Goal: Task Accomplishment & Management: Use online tool/utility

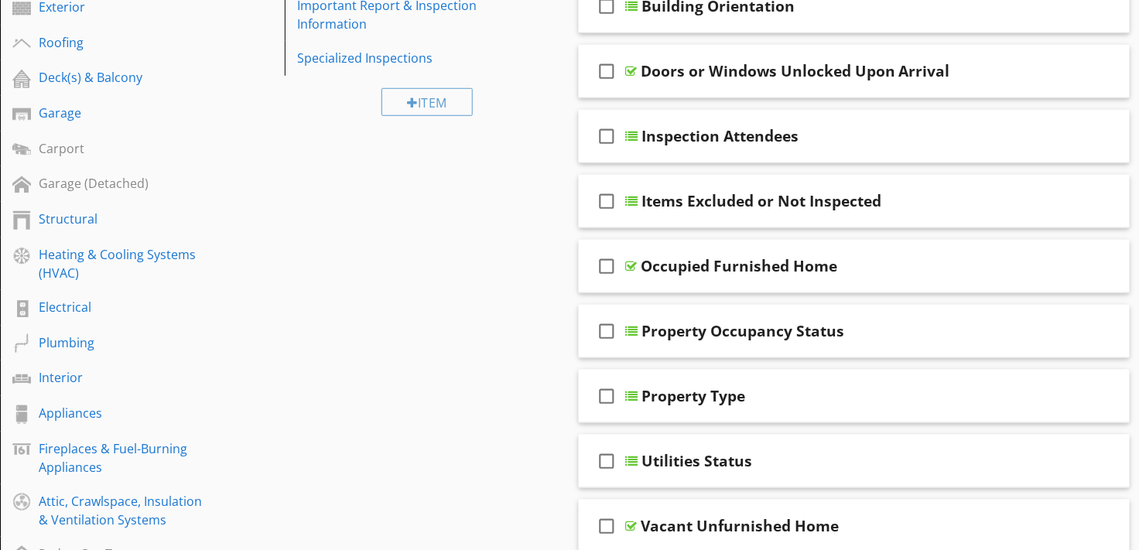
scroll to position [354, 0]
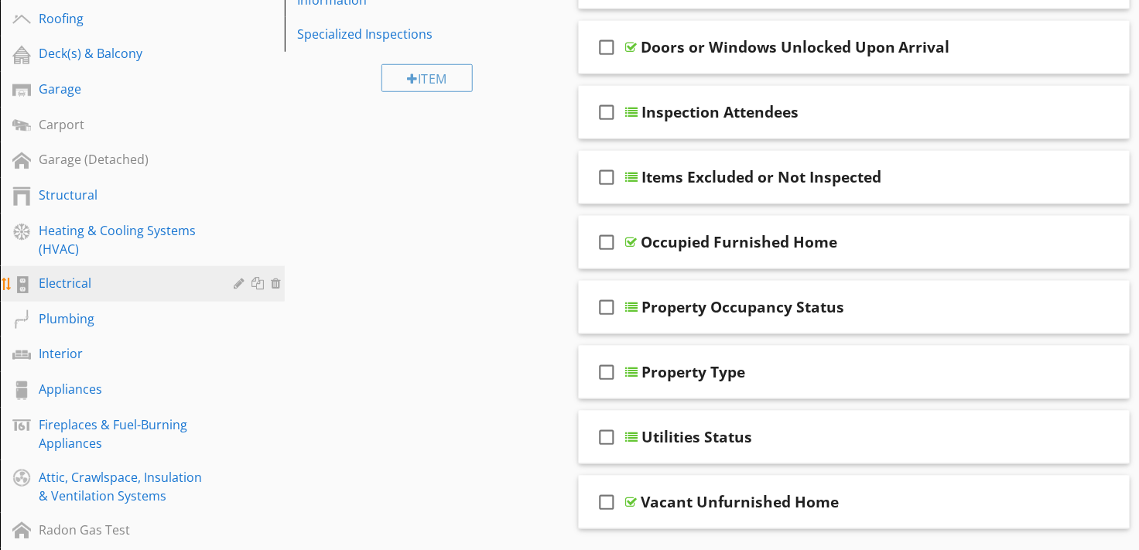
click at [85, 275] on div "Electrical" at bounding box center [125, 283] width 173 height 19
click at [60, 281] on div "Electrical" at bounding box center [125, 283] width 173 height 19
click at [59, 279] on div "Electrical" at bounding box center [125, 283] width 173 height 19
click at [59, 282] on div "Electrical" at bounding box center [125, 283] width 173 height 19
click at [60, 284] on div "Electrical" at bounding box center [125, 283] width 173 height 19
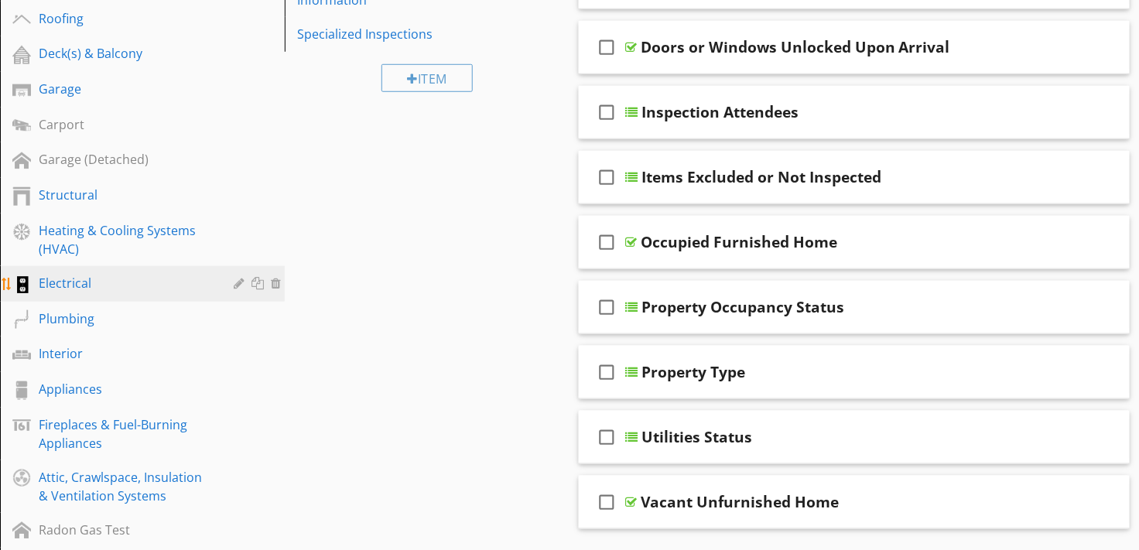
click at [25, 281] on div at bounding box center [21, 284] width 19 height 19
click at [185, 279] on div "Electrical" at bounding box center [125, 283] width 173 height 19
click at [187, 283] on div "Electrical" at bounding box center [125, 283] width 173 height 19
click at [186, 279] on div "Electrical" at bounding box center [125, 283] width 173 height 19
click at [183, 276] on div "Electrical" at bounding box center [125, 283] width 173 height 19
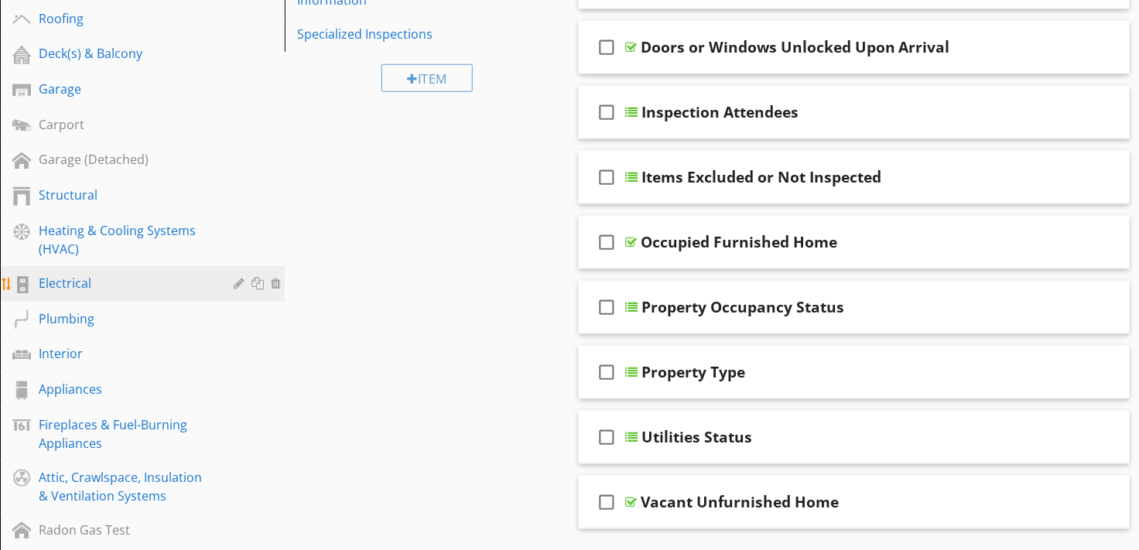
click at [181, 271] on link "Electrical" at bounding box center [145, 284] width 280 height 36
click at [179, 271] on link "Electrical" at bounding box center [145, 284] width 280 height 36
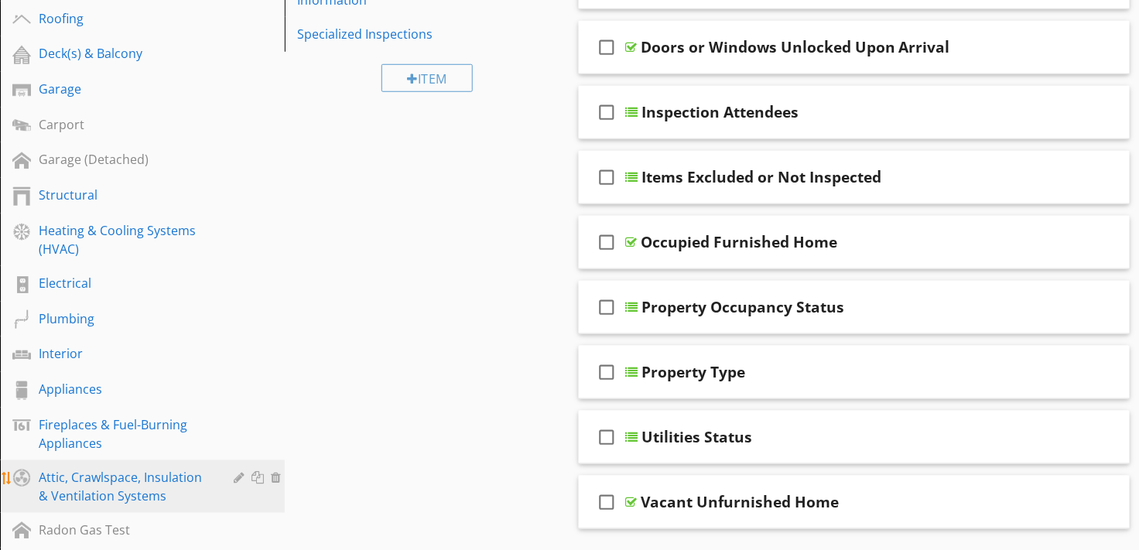
click at [63, 285] on div "Electrical" at bounding box center [125, 283] width 173 height 19
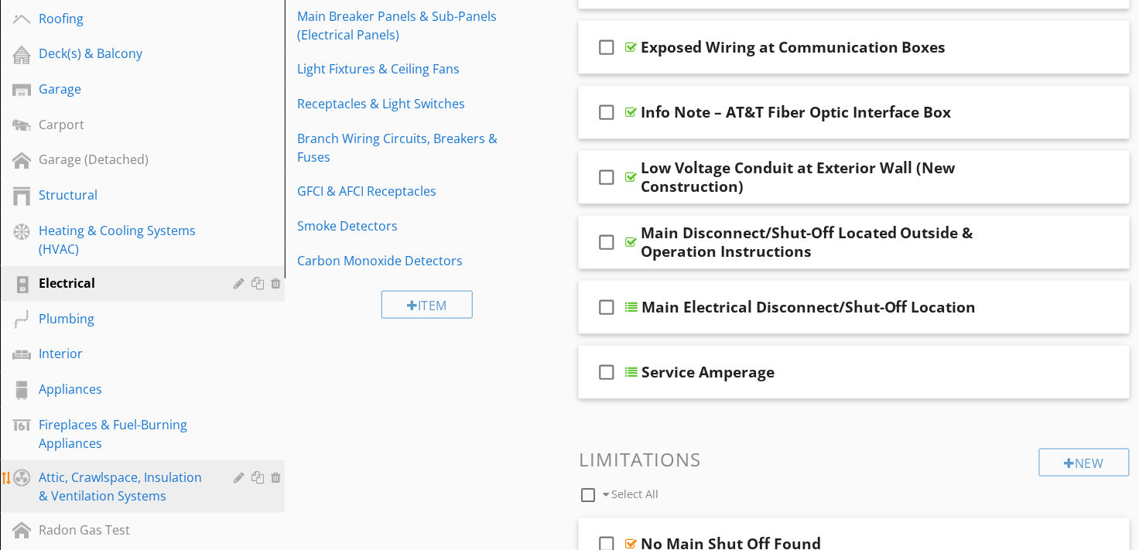
click at [357, 226] on div "Smoke Detectors" at bounding box center [400, 226] width 207 height 19
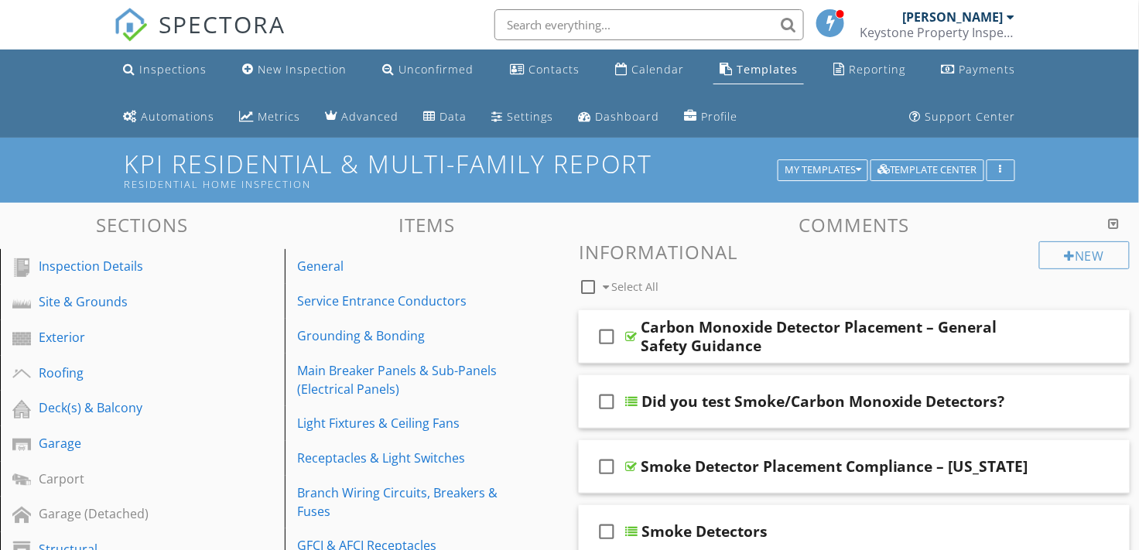
scroll to position [185, 0]
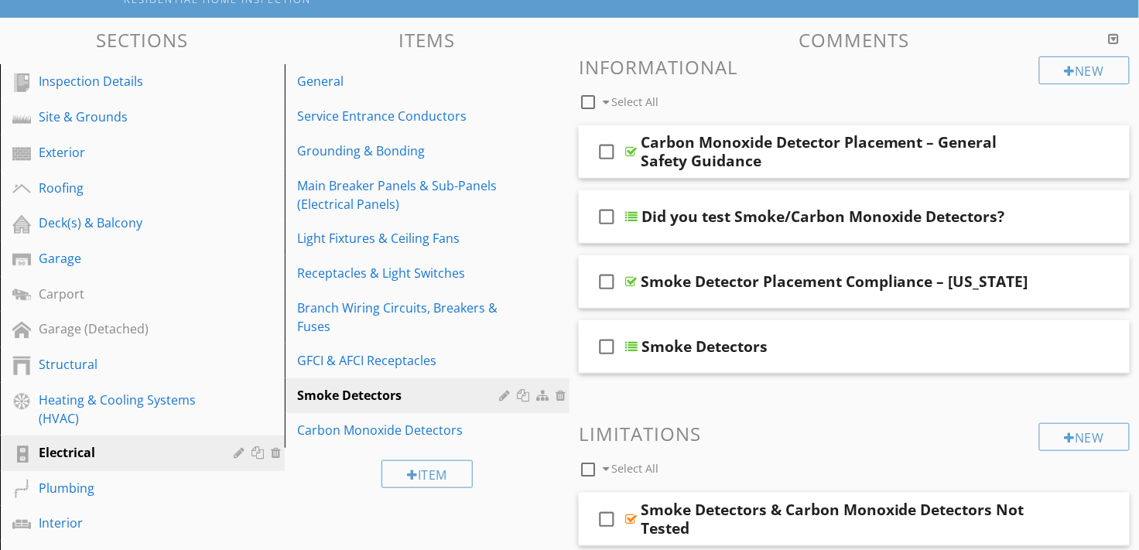
click at [614, 344] on icon "check_box_outline_blank" at bounding box center [606, 346] width 25 height 37
click at [614, 344] on icon "check_box" at bounding box center [606, 346] width 25 height 37
click at [638, 341] on div "check_box_outline_blank Smoke Detectors" at bounding box center [854, 346] width 551 height 53
click at [634, 344] on div at bounding box center [631, 346] width 12 height 12
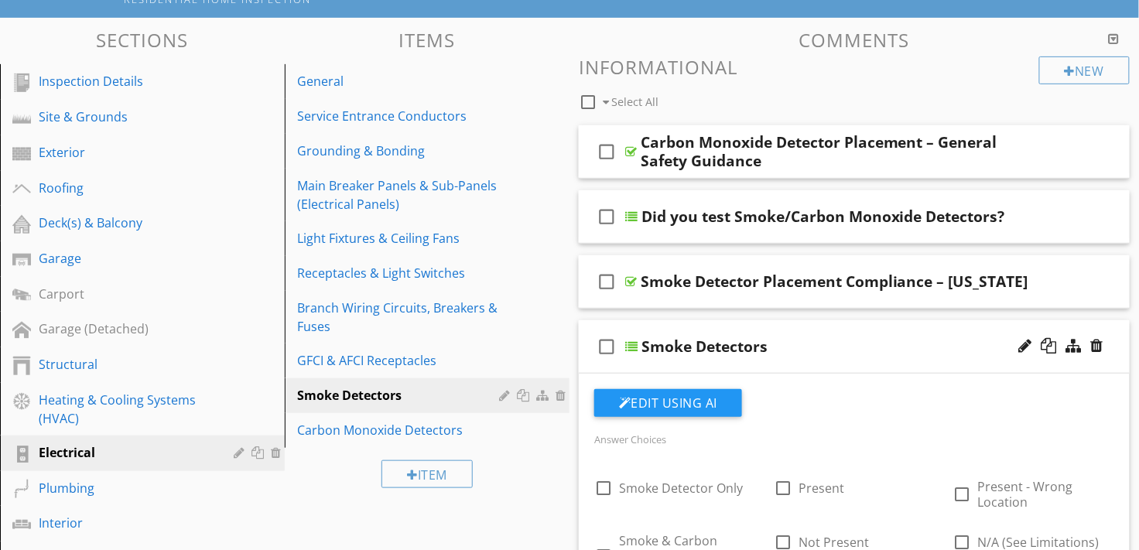
scroll to position [371, 0]
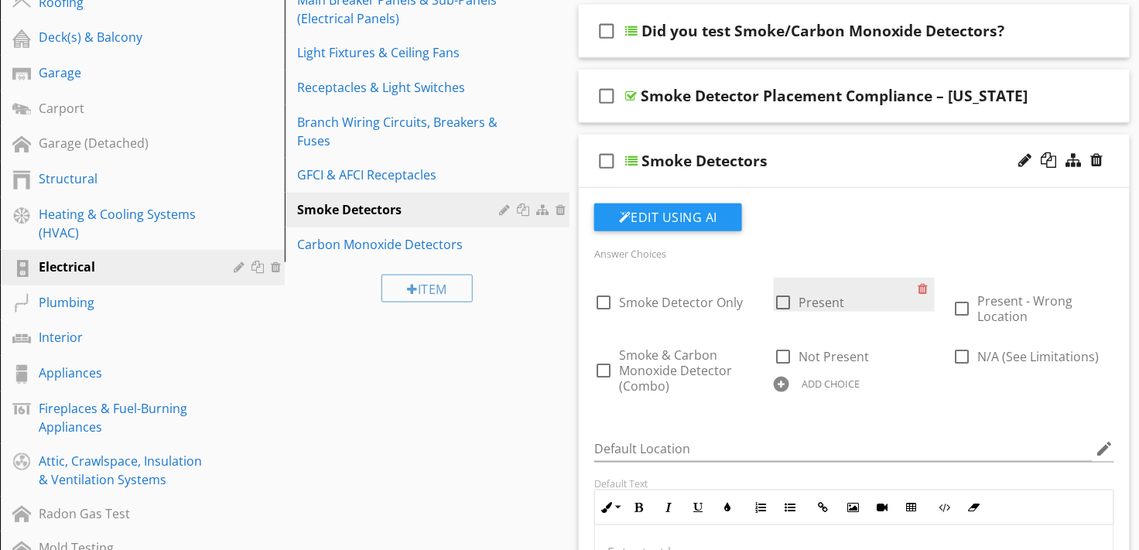
drag, startPoint x: 86, startPoint y: 508, endPoint x: 814, endPoint y: 291, distance: 759.8
drag, startPoint x: 814, startPoint y: 291, endPoint x: 791, endPoint y: 323, distance: 39.5
drag, startPoint x: 791, startPoint y: 323, endPoint x: 813, endPoint y: 317, distance: 22.5
click at [812, 317] on div "check_box_outline_blank Smoke Detector Only check_box_outline_blank Present che…" at bounding box center [854, 340] width 538 height 124
drag, startPoint x: 813, startPoint y: 317, endPoint x: 781, endPoint y: 303, distance: 35.0
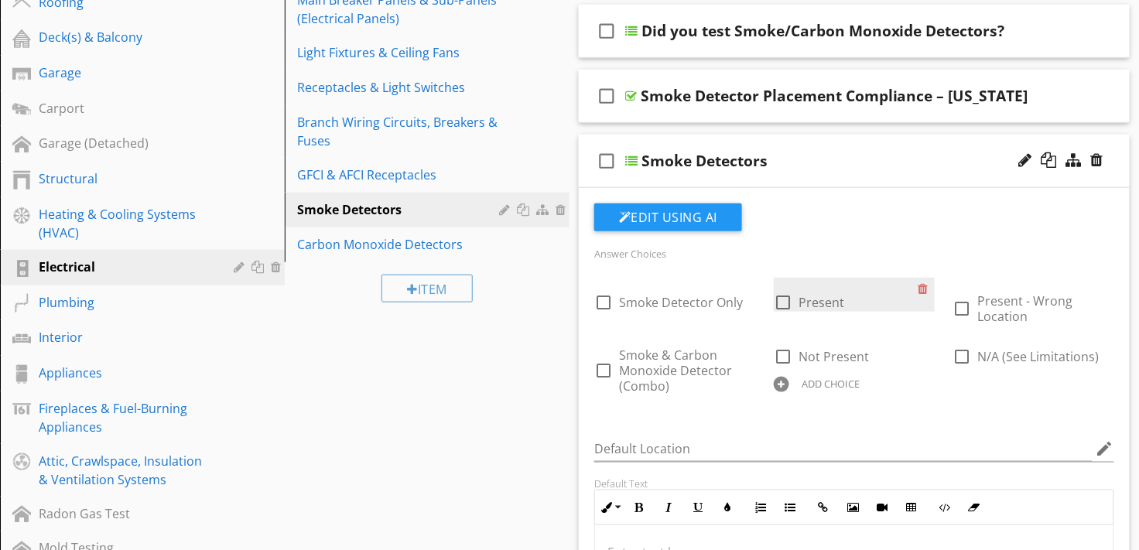
click at [780, 304] on div at bounding box center [783, 302] width 26 height 26
drag, startPoint x: 781, startPoint y: 303, endPoint x: 776, endPoint y: 318, distance: 16.4
click at [779, 303] on div at bounding box center [783, 302] width 26 height 26
checkbox input "false"
click at [380, 247] on div "Carbon Monoxide Detectors" at bounding box center [400, 244] width 207 height 19
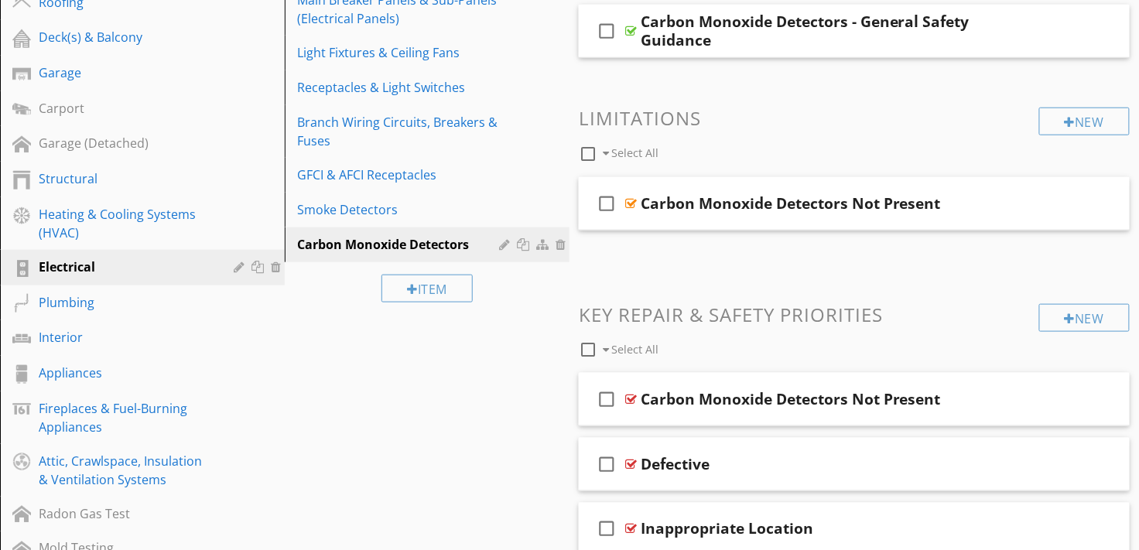
click at [374, 198] on link "Smoke Detectors" at bounding box center [429, 210] width 280 height 34
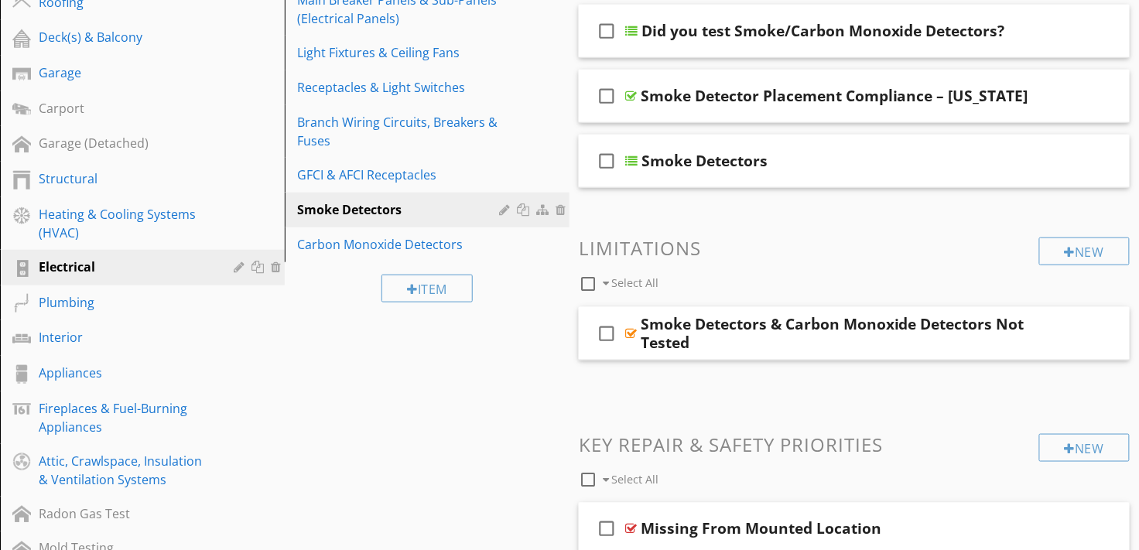
click at [345, 239] on div "Carbon Monoxide Detectors" at bounding box center [400, 244] width 207 height 19
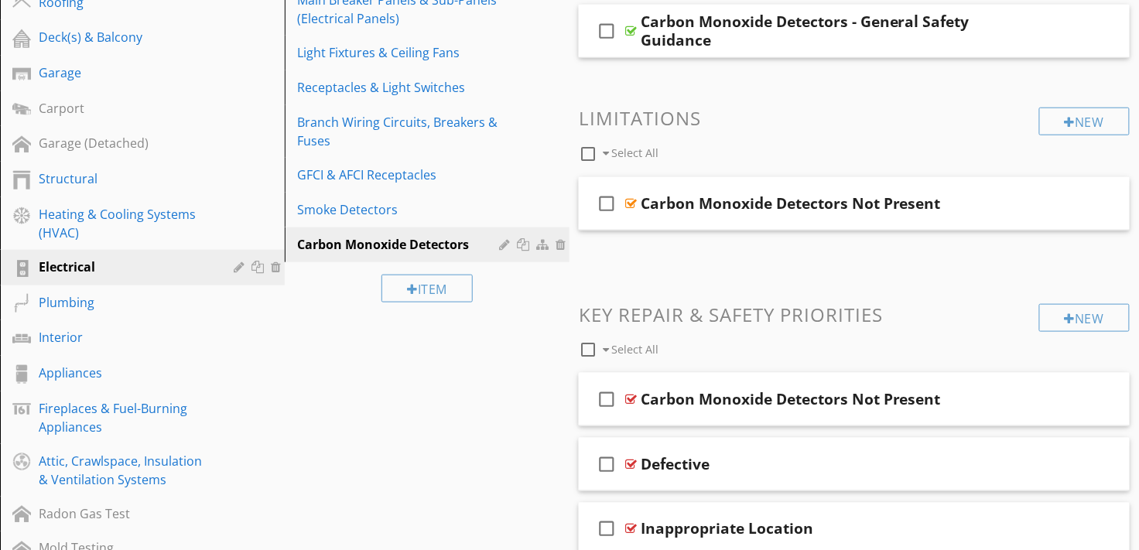
click at [607, 205] on icon "check_box_outline_blank" at bounding box center [606, 203] width 25 height 37
click at [602, 203] on icon "check_box" at bounding box center [606, 203] width 25 height 37
checkbox input "false"
click at [370, 204] on div "Smoke Detectors" at bounding box center [400, 209] width 207 height 19
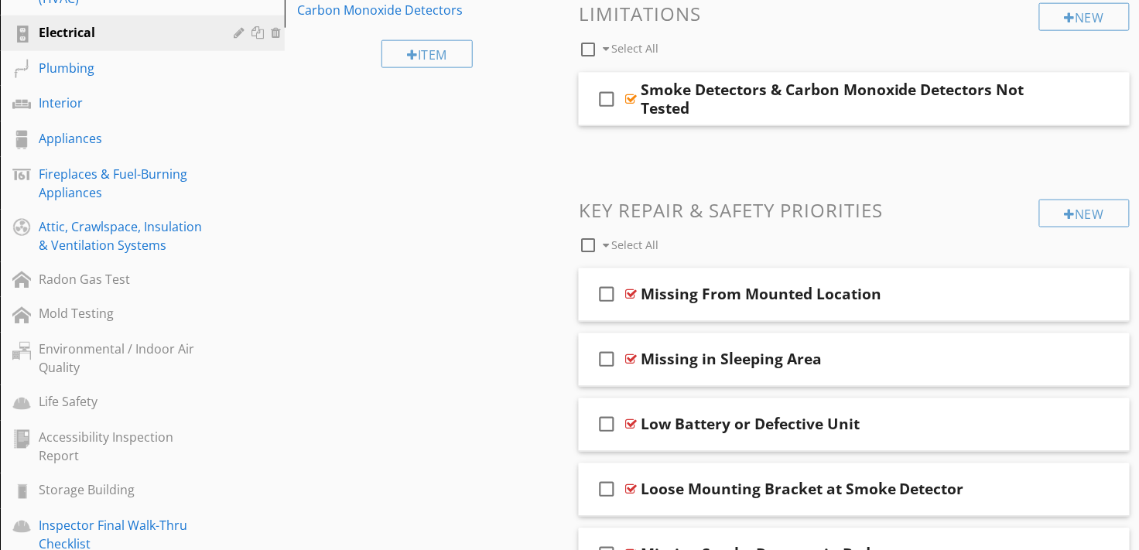
scroll to position [296, 0]
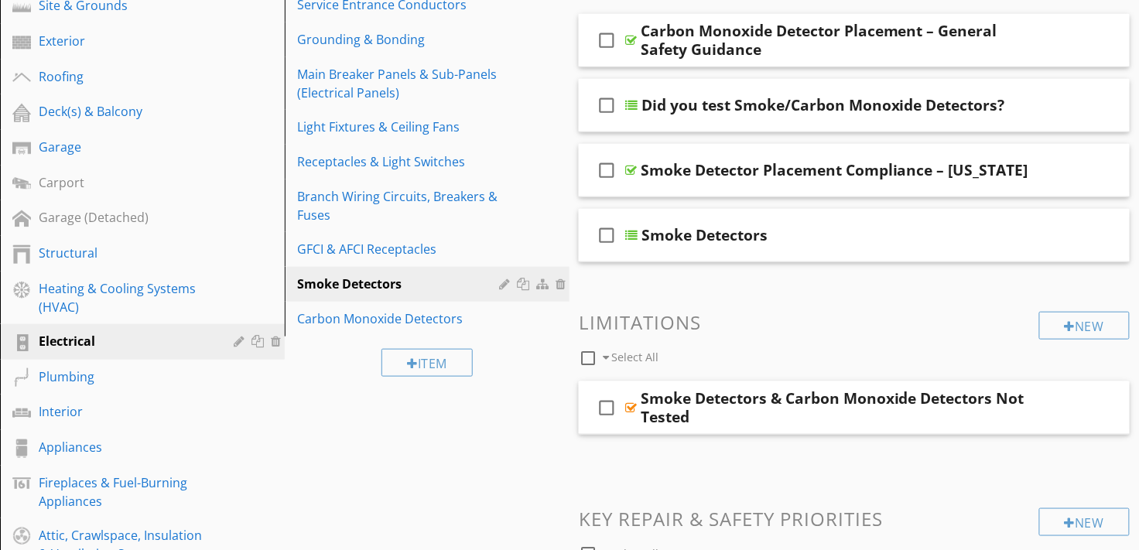
click at [403, 319] on div "Carbon Monoxide Detectors" at bounding box center [400, 318] width 207 height 19
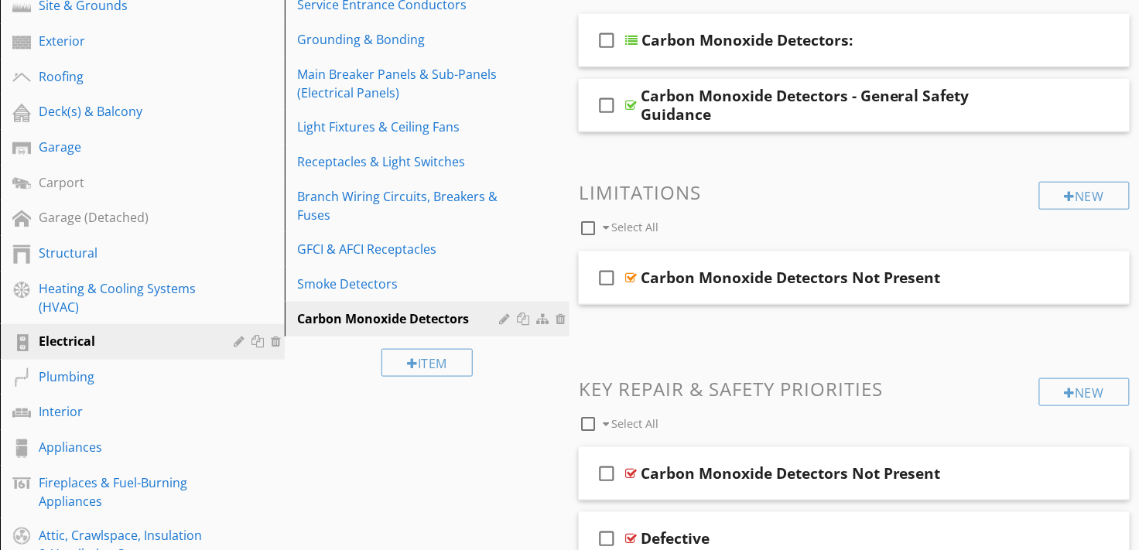
click at [373, 283] on div "Smoke Detectors" at bounding box center [400, 284] width 207 height 19
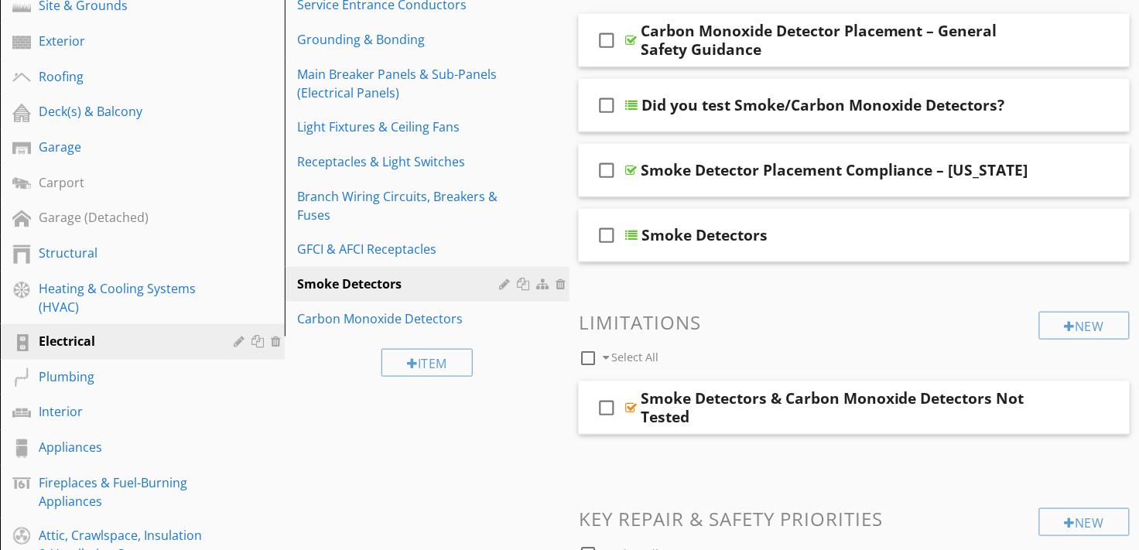
click at [383, 316] on div "Carbon Monoxide Detectors" at bounding box center [400, 318] width 207 height 19
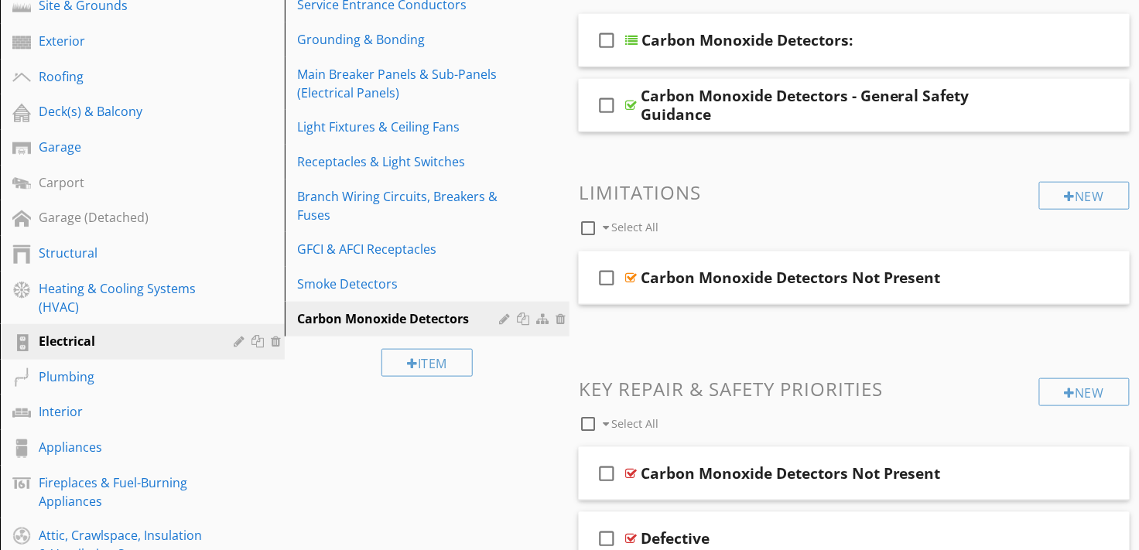
click at [868, 49] on div "check_box_outline_blank Carbon Monoxide Detectors:" at bounding box center [854, 40] width 551 height 53
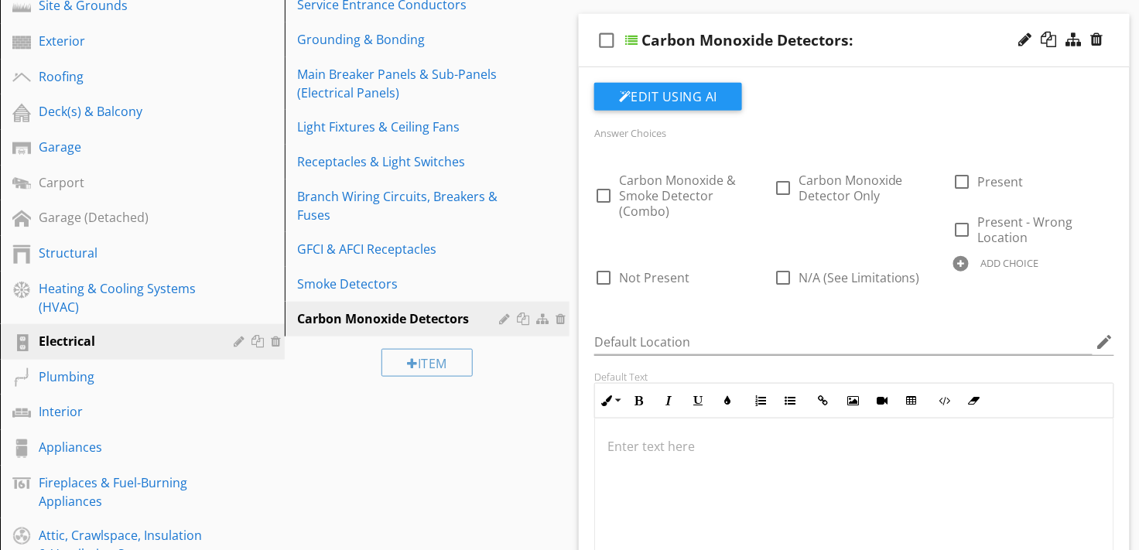
click at [1026, 39] on div at bounding box center [1025, 39] width 13 height 15
click at [1022, 39] on div at bounding box center [1025, 39] width 13 height 15
click at [829, 41] on input "Carbon Monoxide Detectors:" at bounding box center [836, 42] width 390 height 26
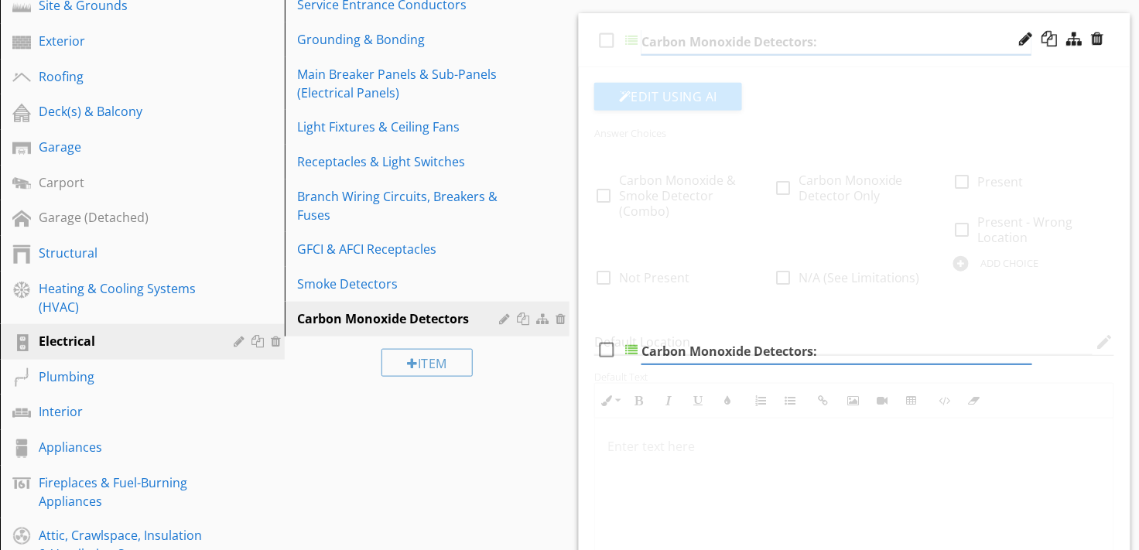
click at [834, 53] on div "Carbon Monoxide Detectors:" at bounding box center [836, 42] width 390 height 26
click at [847, 37] on input "Carbon Monoxide Detectors:" at bounding box center [836, 42] width 390 height 26
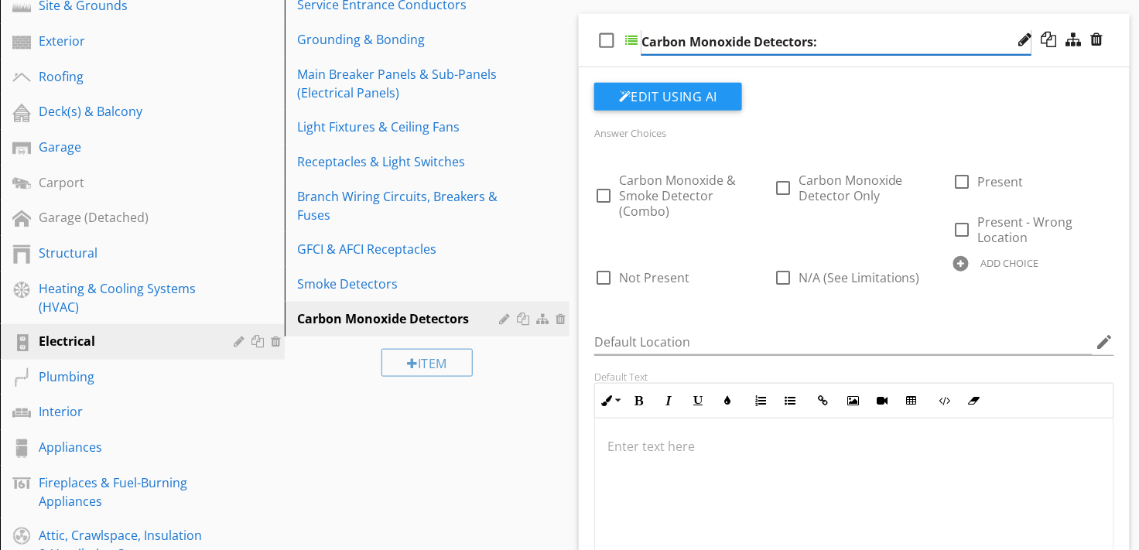
click at [878, 43] on input "Carbon Monoxide Detectors:" at bounding box center [836, 42] width 390 height 26
click at [699, 445] on p at bounding box center [854, 446] width 494 height 19
click at [658, 441] on p at bounding box center [854, 446] width 494 height 19
click at [657, 440] on p at bounding box center [854, 446] width 494 height 19
drag, startPoint x: 878, startPoint y: 43, endPoint x: 657, endPoint y: 440, distance: 455.1
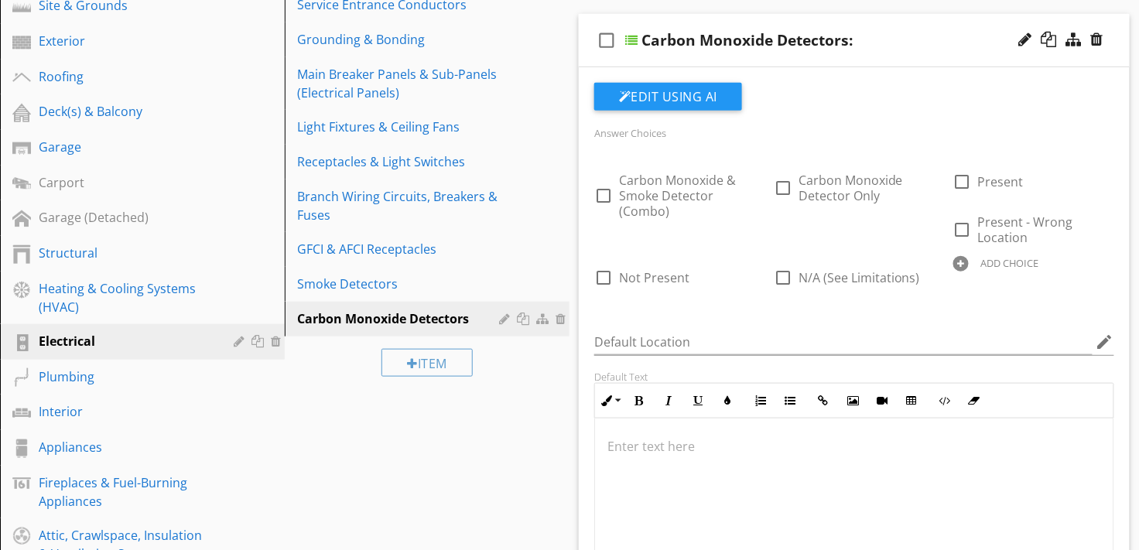
click at [651, 443] on p at bounding box center [854, 446] width 494 height 19
click at [675, 466] on div at bounding box center [854, 496] width 518 height 155
drag, startPoint x: 657, startPoint y: 440, endPoint x: 697, endPoint y: 432, distance: 41.1
click at [663, 443] on p at bounding box center [854, 446] width 494 height 19
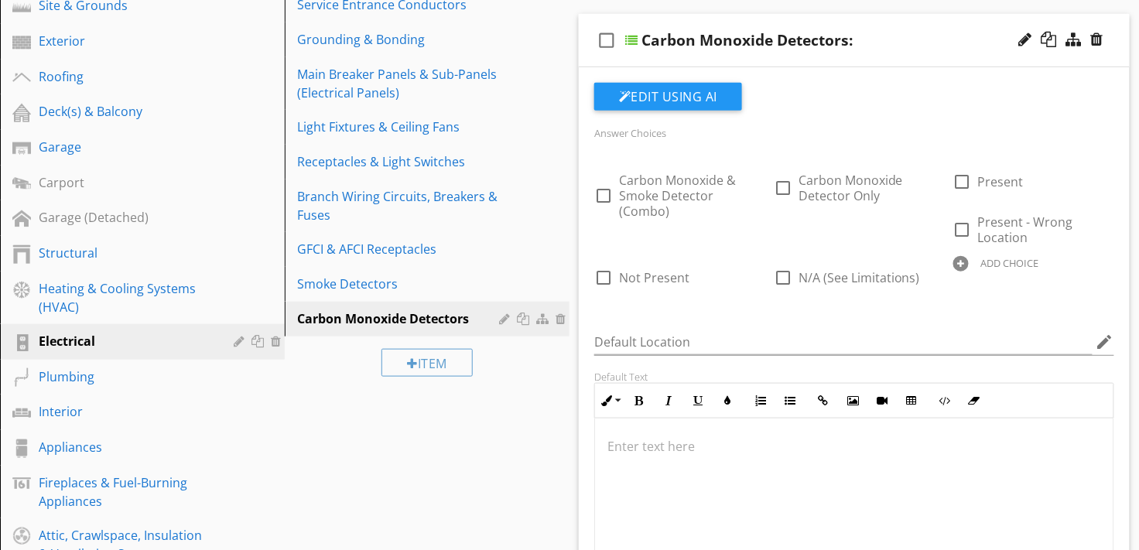
click at [663, 443] on p at bounding box center [854, 446] width 494 height 19
drag, startPoint x: 697, startPoint y: 432, endPoint x: 663, endPoint y: 444, distance: 36.2
click at [663, 444] on p at bounding box center [854, 446] width 494 height 19
click at [664, 444] on p at bounding box center [854, 446] width 494 height 19
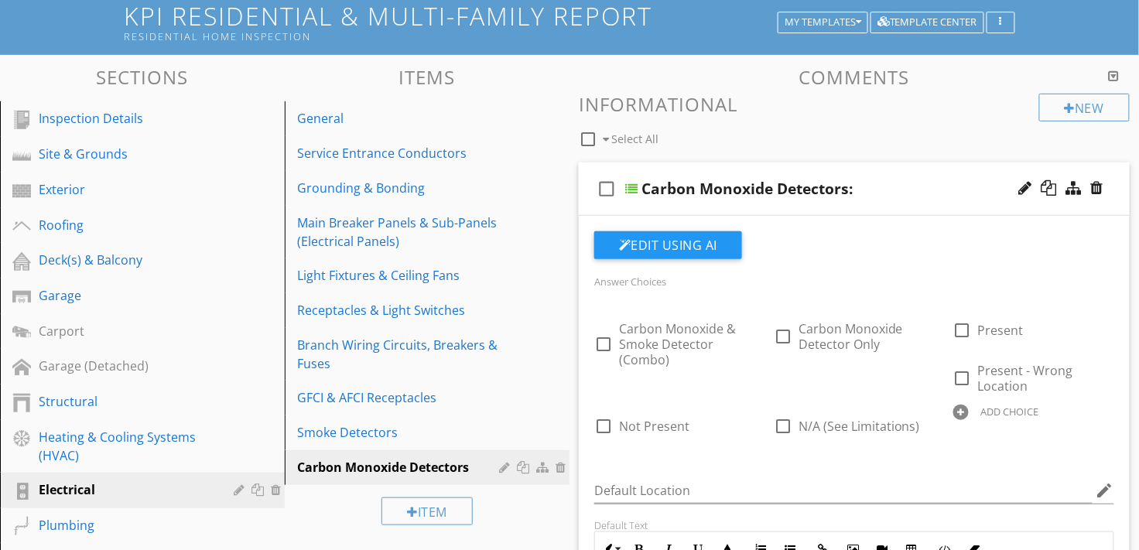
scroll to position [111, 0]
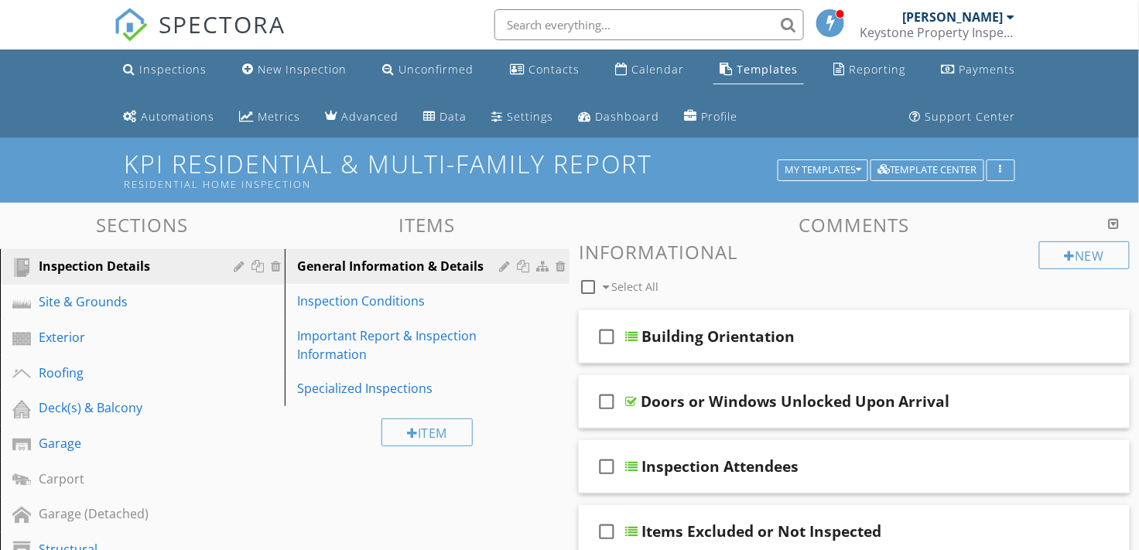
scroll to position [928, 0]
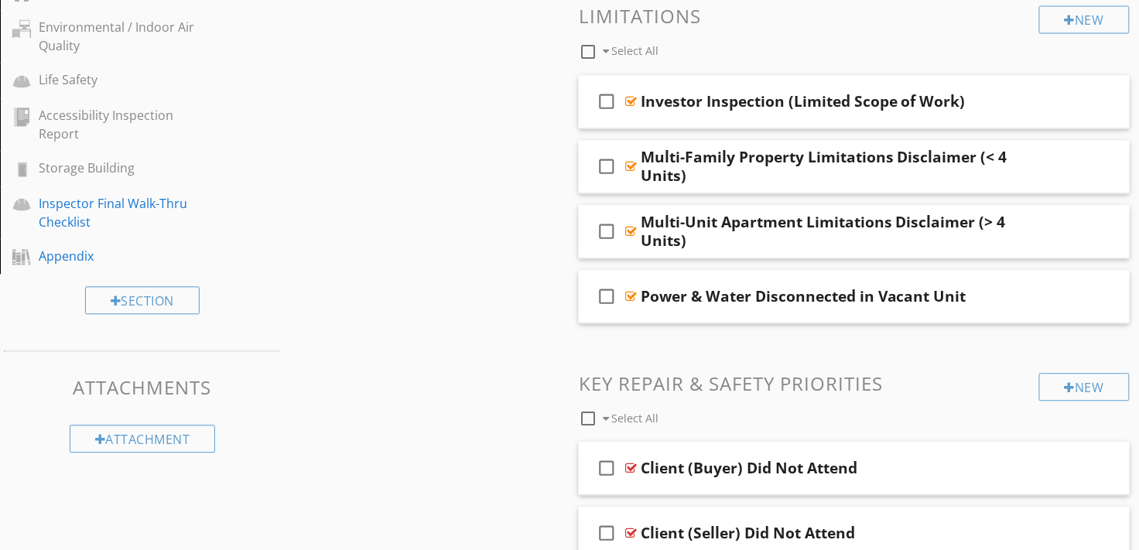
click at [94, 215] on div "Inspector Final Walk-Thru Checklist" at bounding box center [125, 212] width 173 height 37
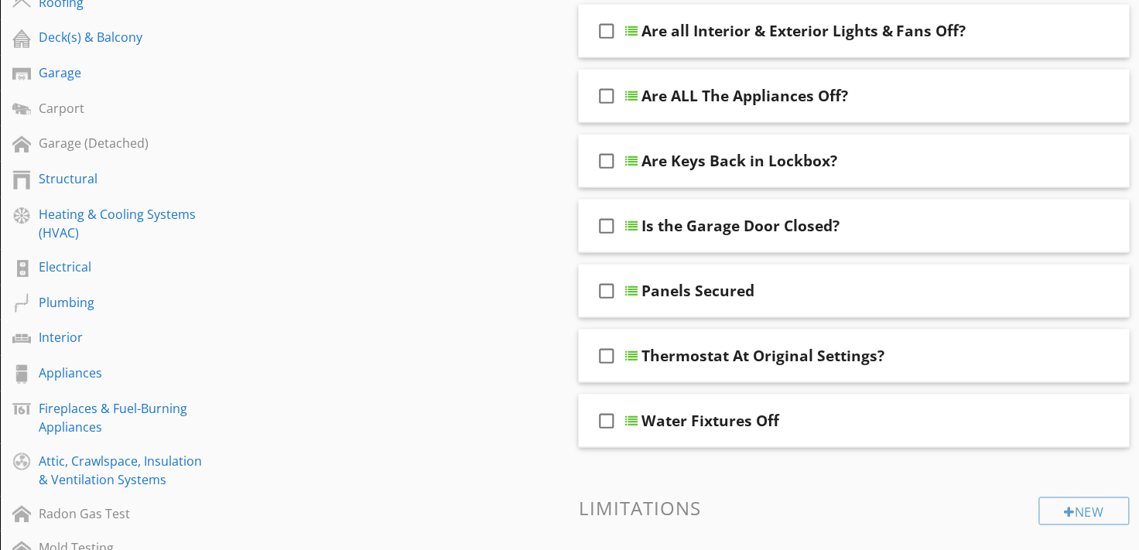
scroll to position [556, 0]
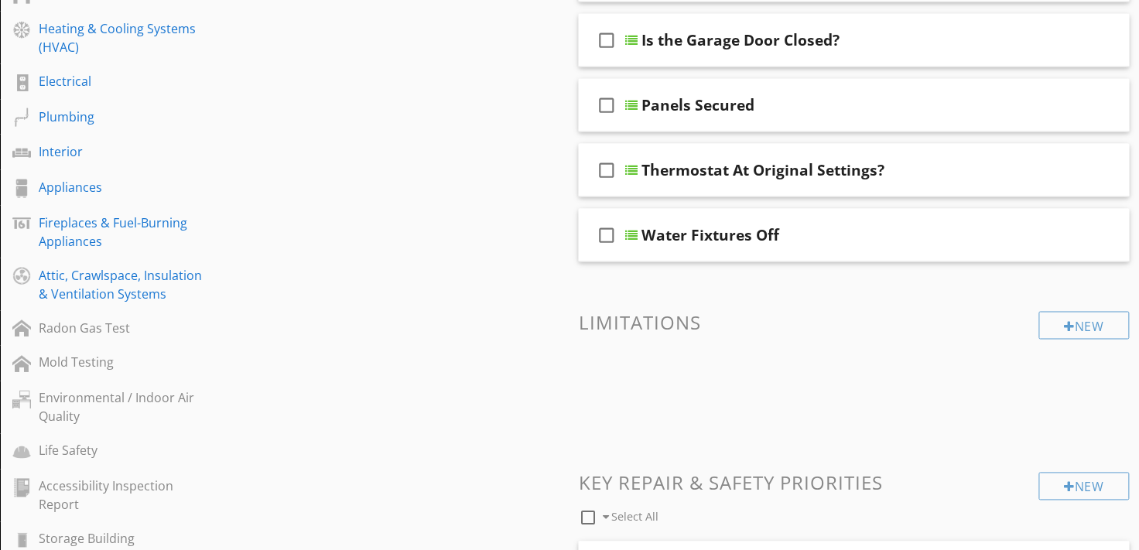
click at [176, 280] on div "Attic, Crawlspace, Insulation & Ventilation Systems" at bounding box center [125, 284] width 173 height 37
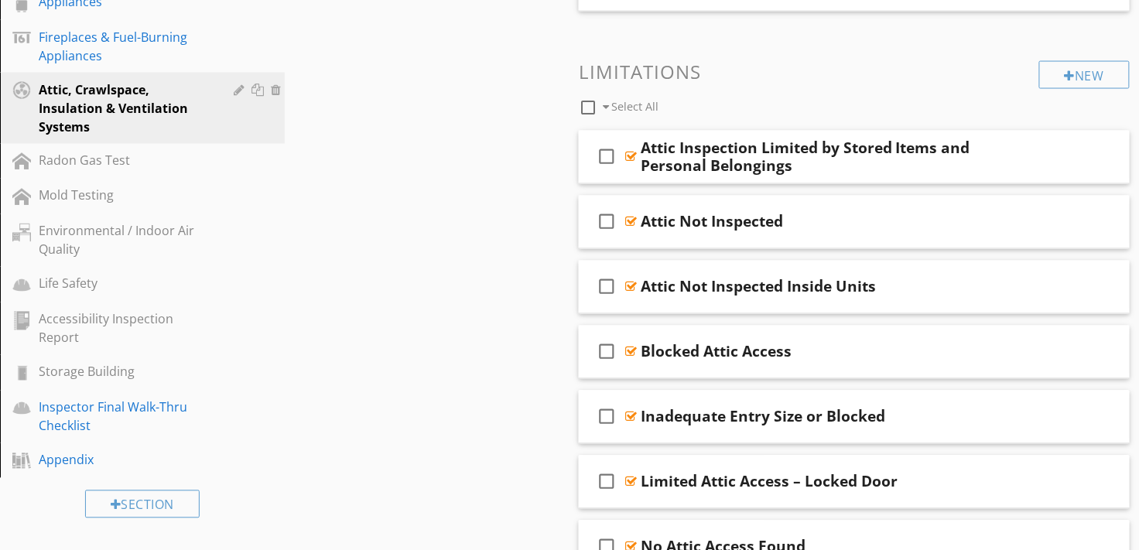
scroll to position [928, 0]
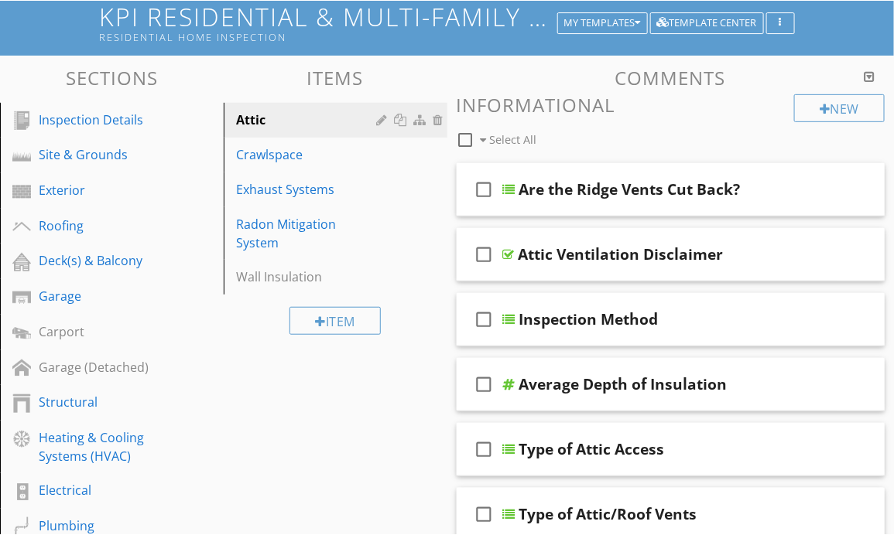
scroll to position [371, 0]
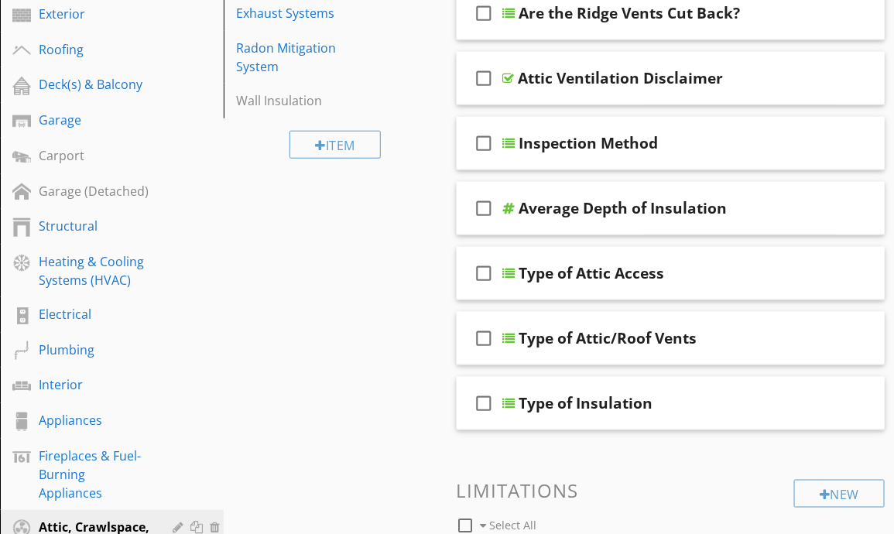
click at [96, 225] on div "Structural" at bounding box center [94, 226] width 111 height 19
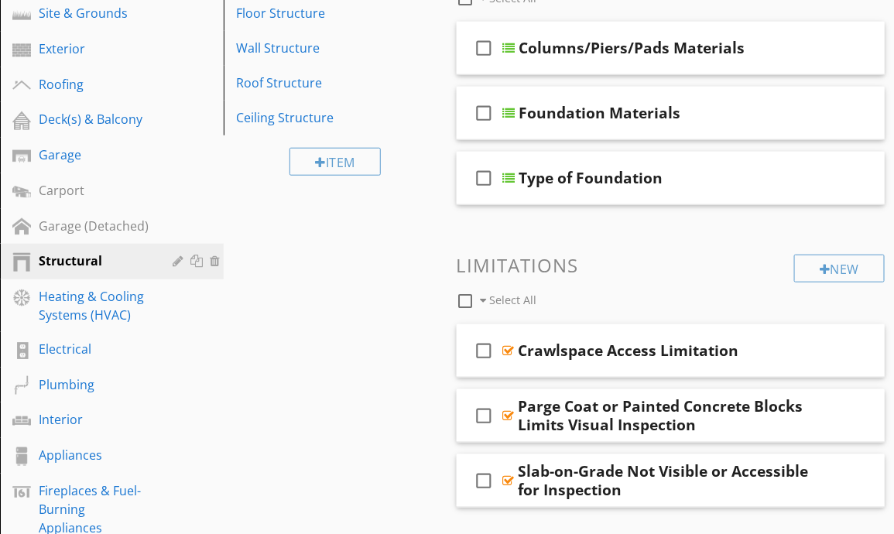
scroll to position [334, 0]
